Goal: Task Accomplishment & Management: Manage account settings

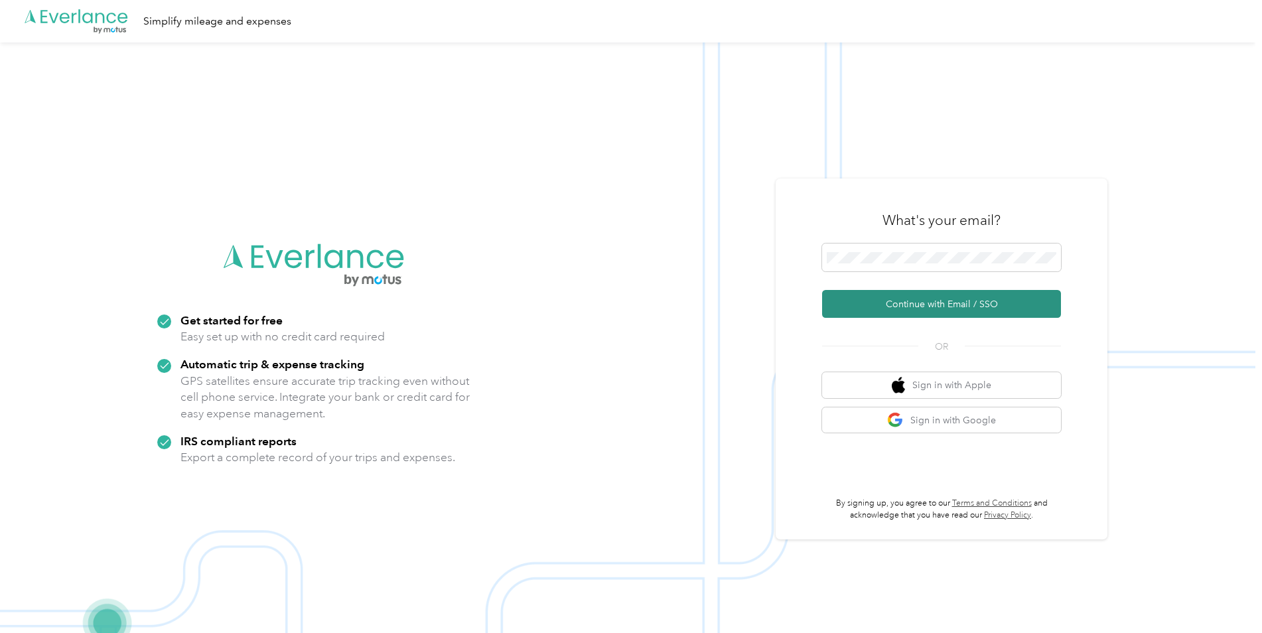
click at [915, 295] on button "Continue with Email / SSO" at bounding box center [941, 304] width 239 height 28
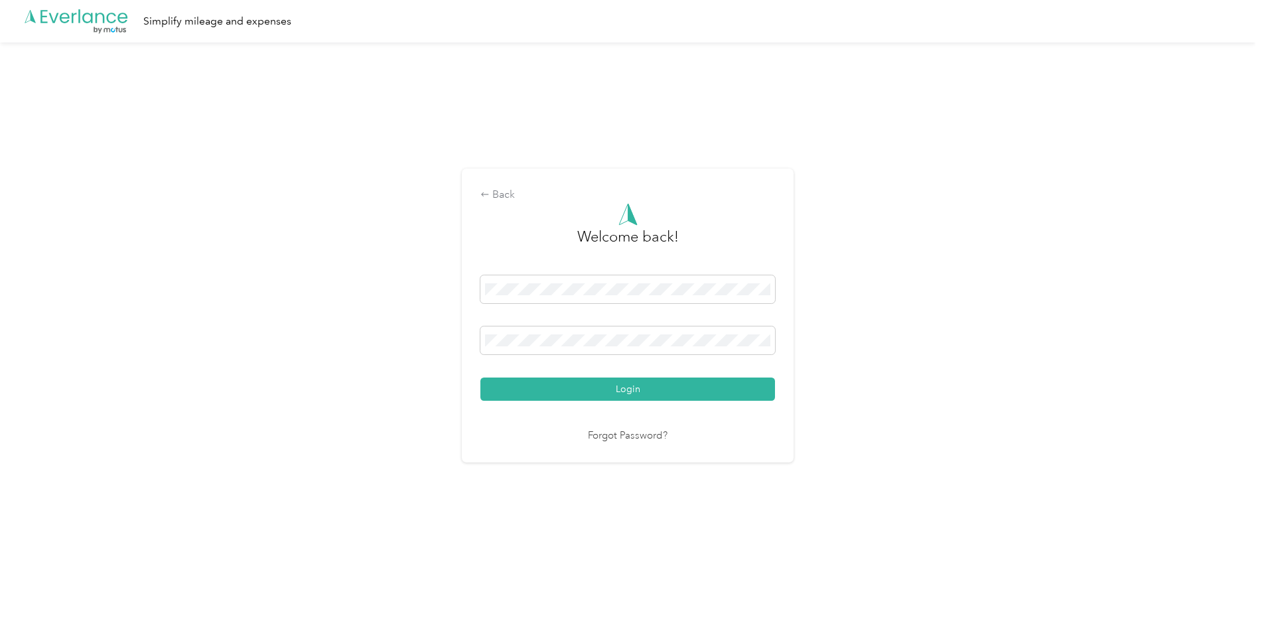
click at [480, 377] on button "Login" at bounding box center [627, 388] width 295 height 23
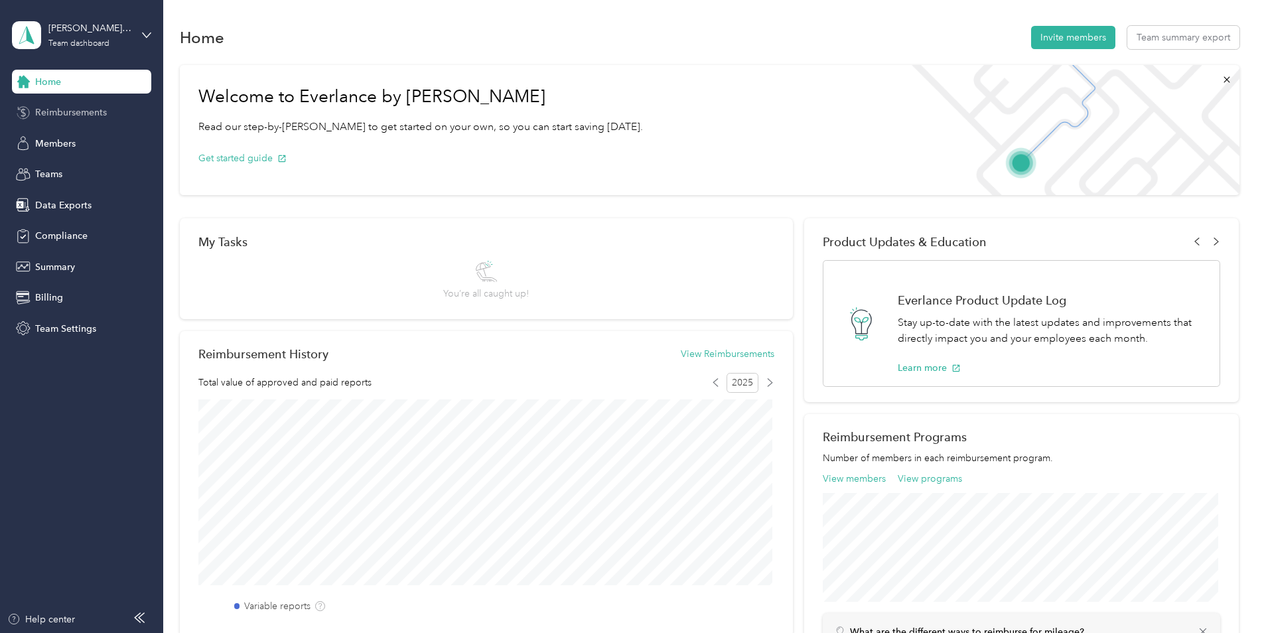
click at [103, 105] on span "Reimbursements" at bounding box center [71, 112] width 72 height 14
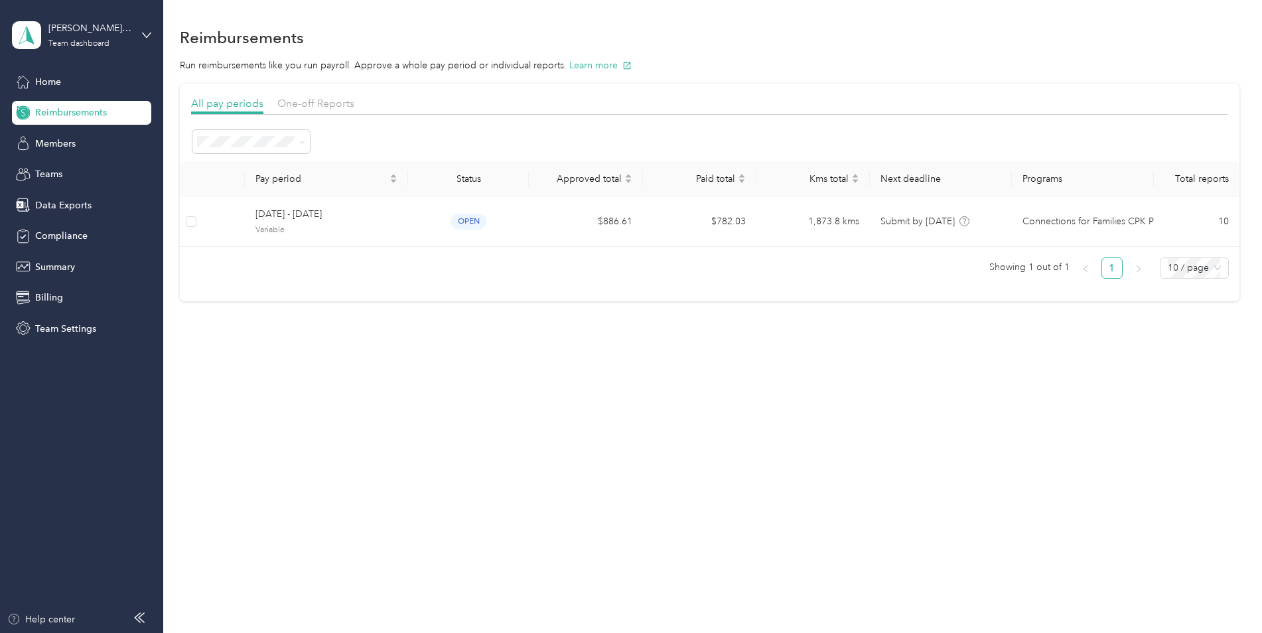
click at [146, 28] on div "[PERSON_NAME]'s Team Team dashboard" at bounding box center [81, 35] width 139 height 46
click at [80, 135] on div "Personal dashboard" at bounding box center [66, 133] width 84 height 14
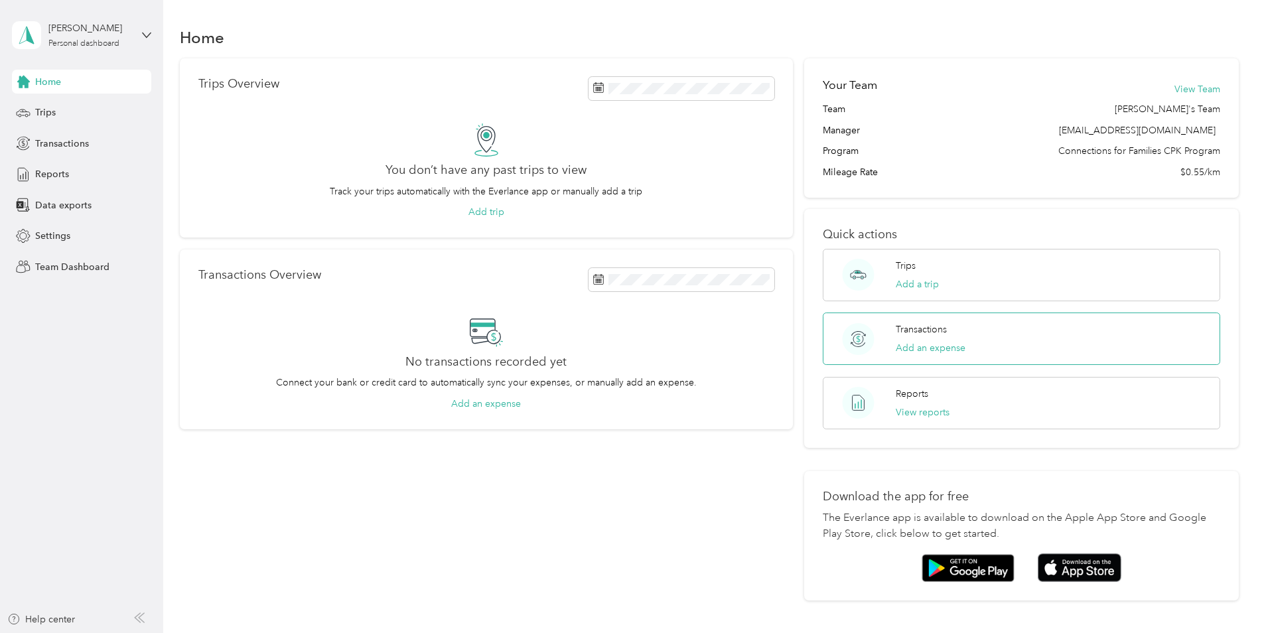
click at [963, 342] on div "Transactions Add an expense" at bounding box center [931, 338] width 70 height 33
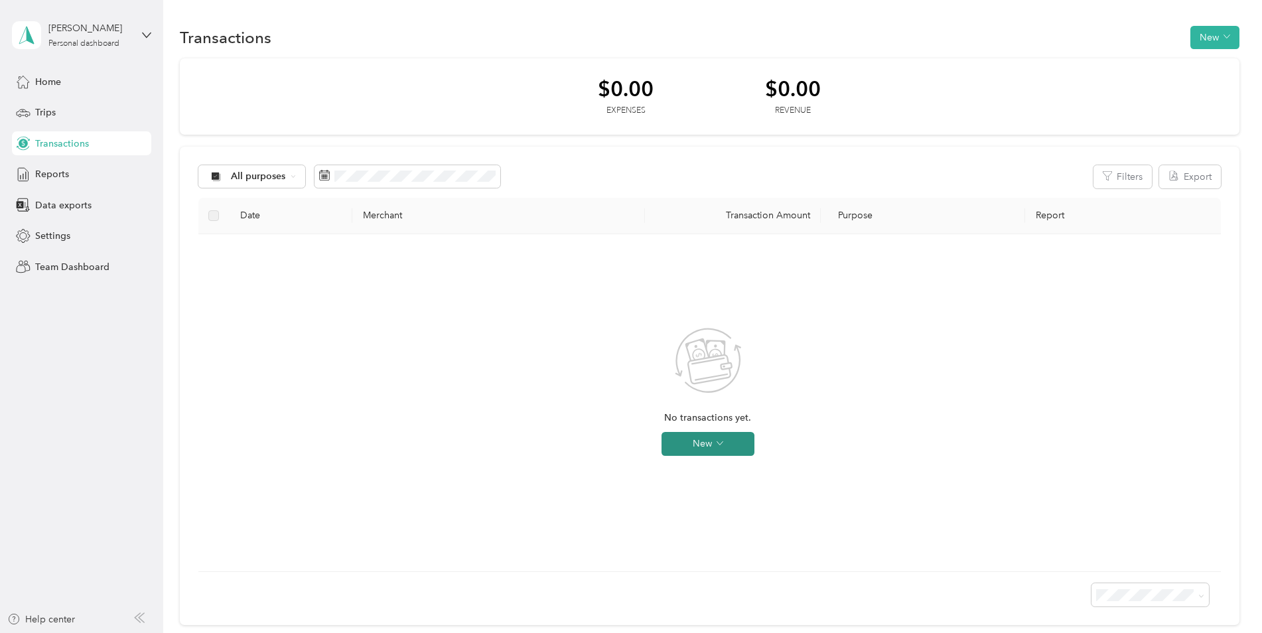
click at [695, 447] on button "New" at bounding box center [707, 444] width 93 height 24
click at [715, 468] on span "Expense" at bounding box center [726, 469] width 36 height 14
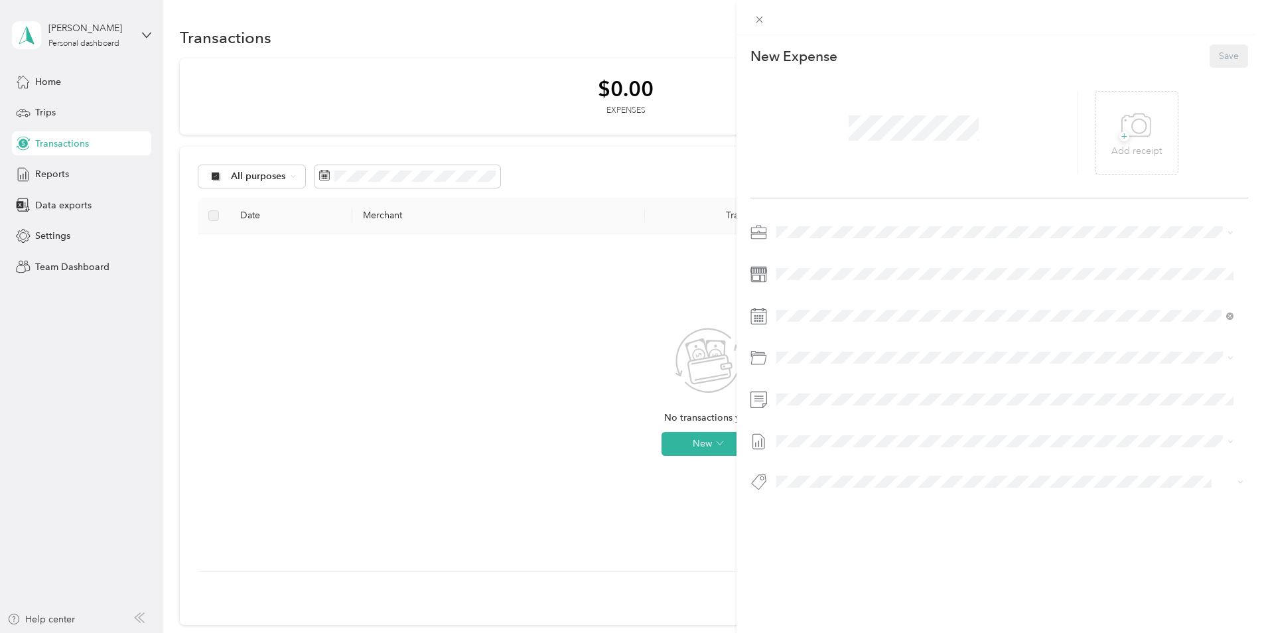
click at [704, 148] on div "This expense cannot be edited because it is either under review, approved, or p…" at bounding box center [631, 316] width 1262 height 633
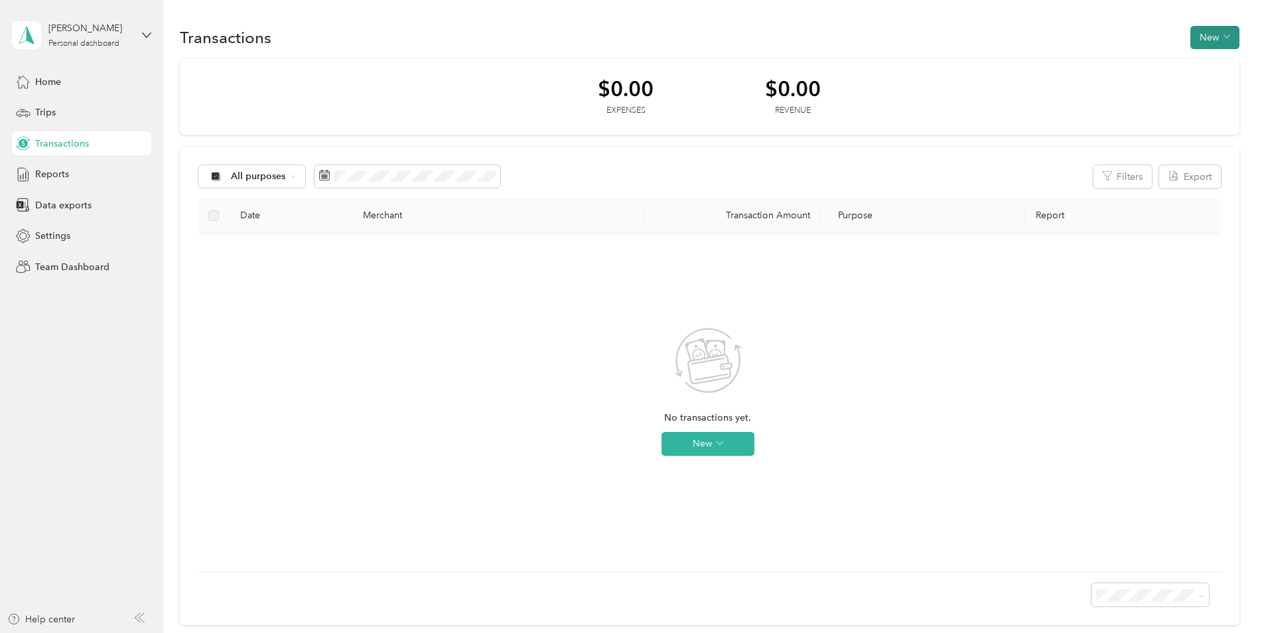
click at [1227, 38] on button "New" at bounding box center [1214, 37] width 49 height 23
click at [1217, 64] on span "Expense" at bounding box center [1208, 63] width 36 height 14
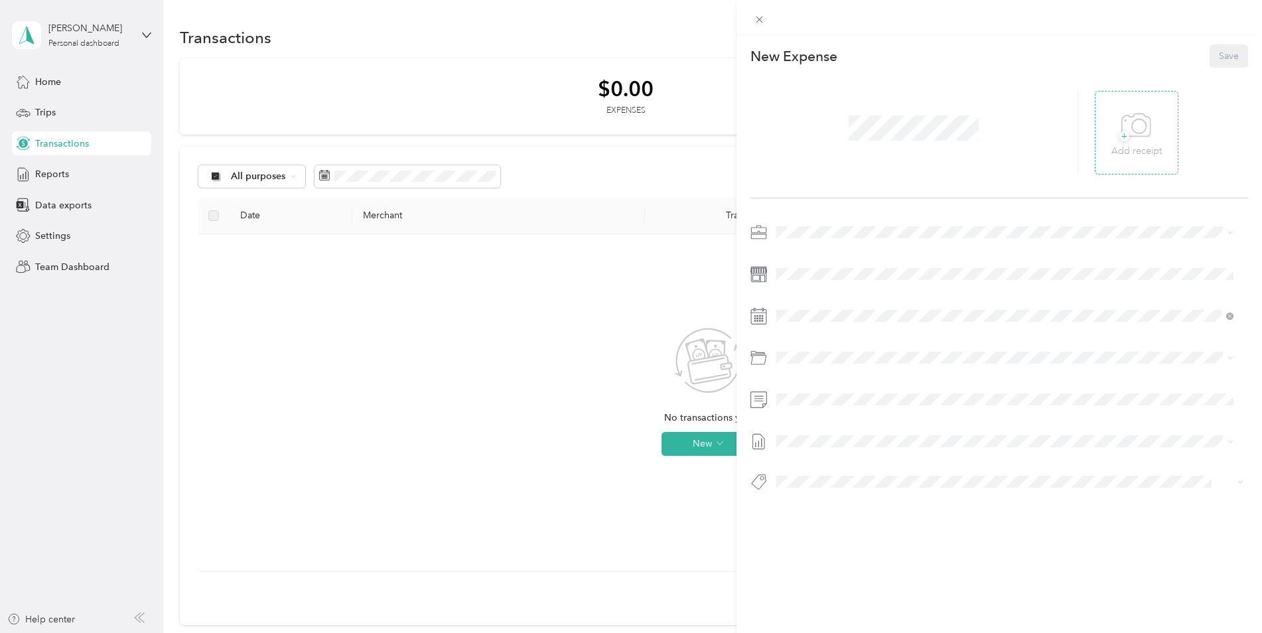
click at [1146, 144] on p "Add receipt" at bounding box center [1136, 151] width 50 height 15
click at [890, 142] on span at bounding box center [913, 128] width 139 height 34
click at [1111, 133] on icon at bounding box center [1117, 133] width 12 height 8
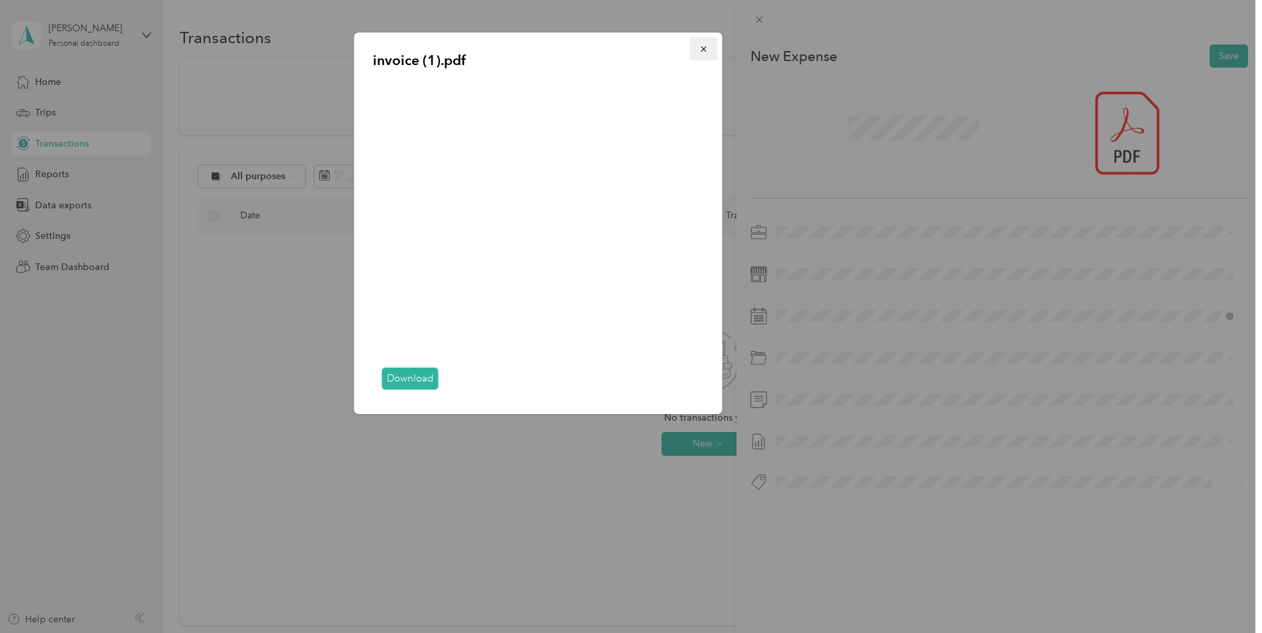
click at [707, 50] on icon "button" at bounding box center [703, 48] width 9 height 9
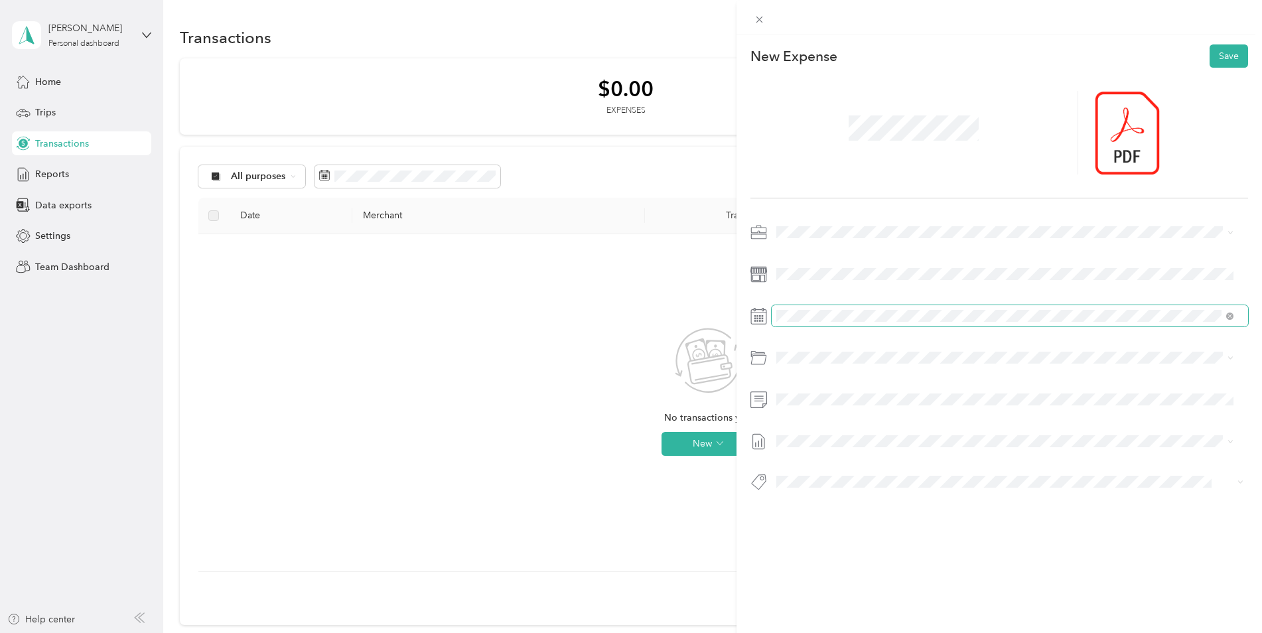
click at [1160, 324] on span at bounding box center [1009, 315] width 477 height 21
click at [858, 260] on li "Connections For Families Society" at bounding box center [1004, 255] width 467 height 23
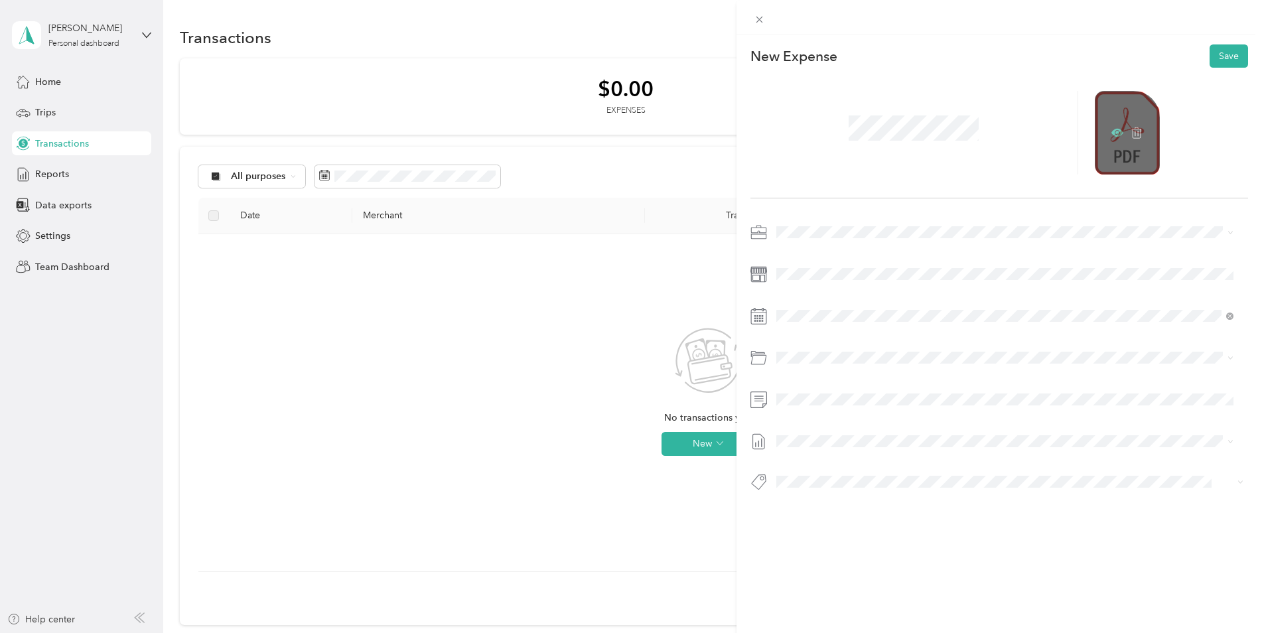
click at [1111, 131] on icon at bounding box center [1117, 133] width 12 height 8
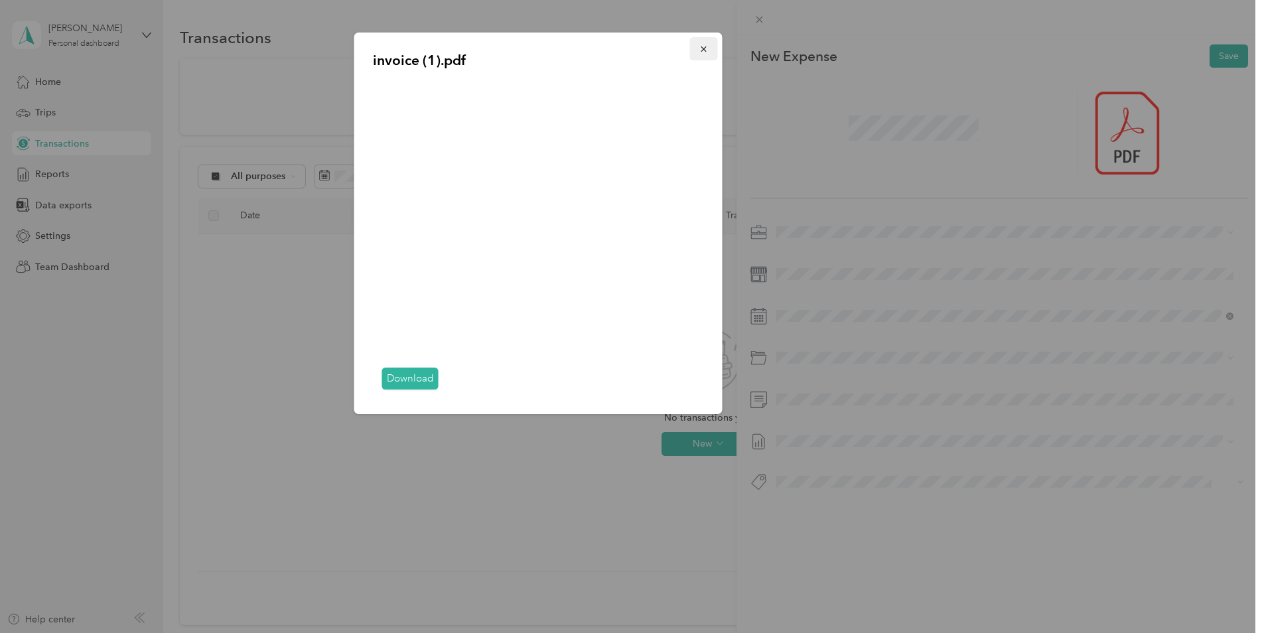
click at [699, 47] on icon "button" at bounding box center [703, 48] width 9 height 9
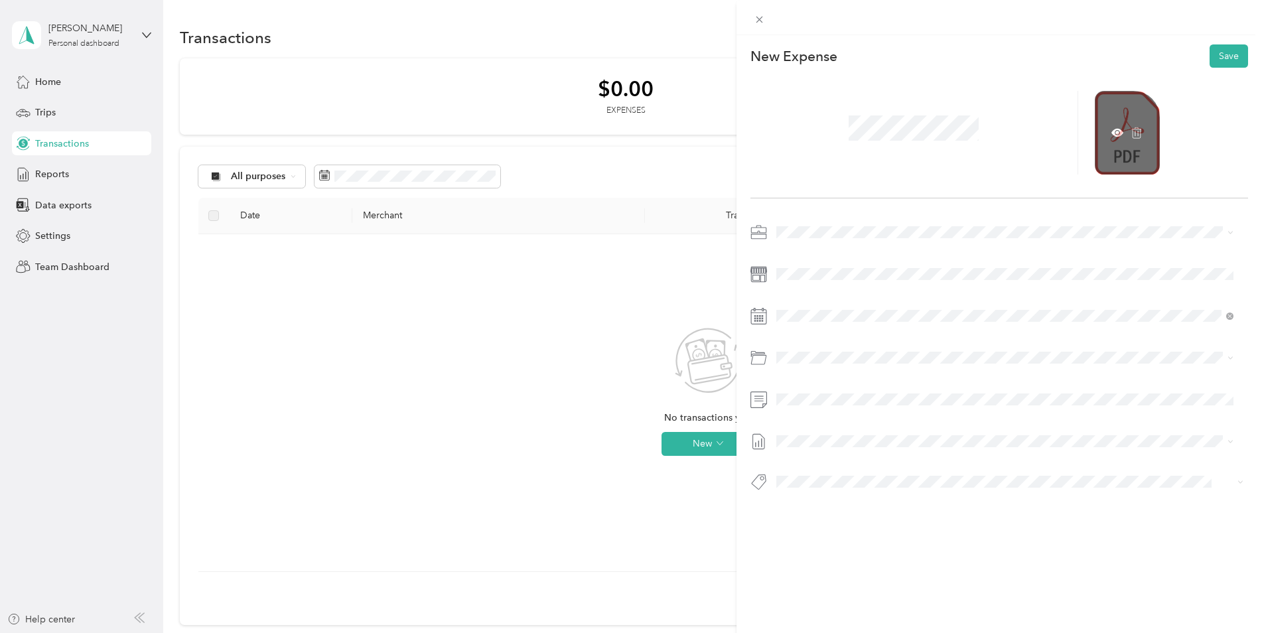
click at [1115, 140] on div at bounding box center [1127, 133] width 65 height 84
click at [1114, 132] on icon at bounding box center [1117, 133] width 12 height 8
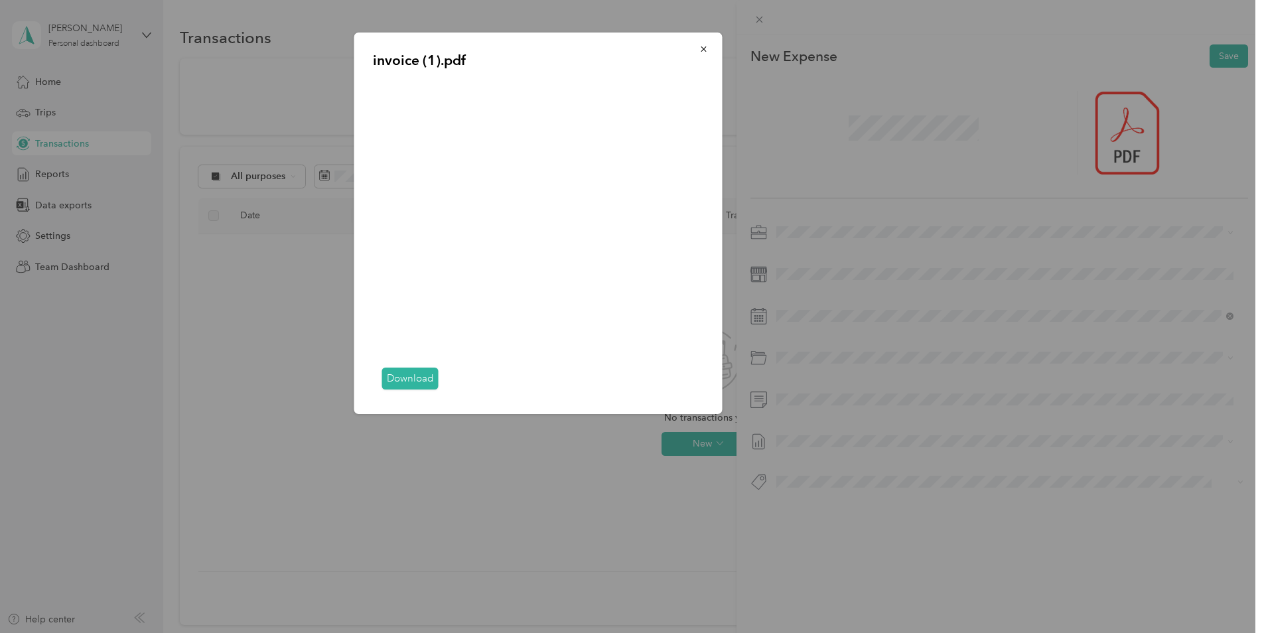
drag, startPoint x: 698, startPoint y: 50, endPoint x: 709, endPoint y: 50, distance: 11.3
click at [698, 50] on button "button" at bounding box center [704, 48] width 28 height 23
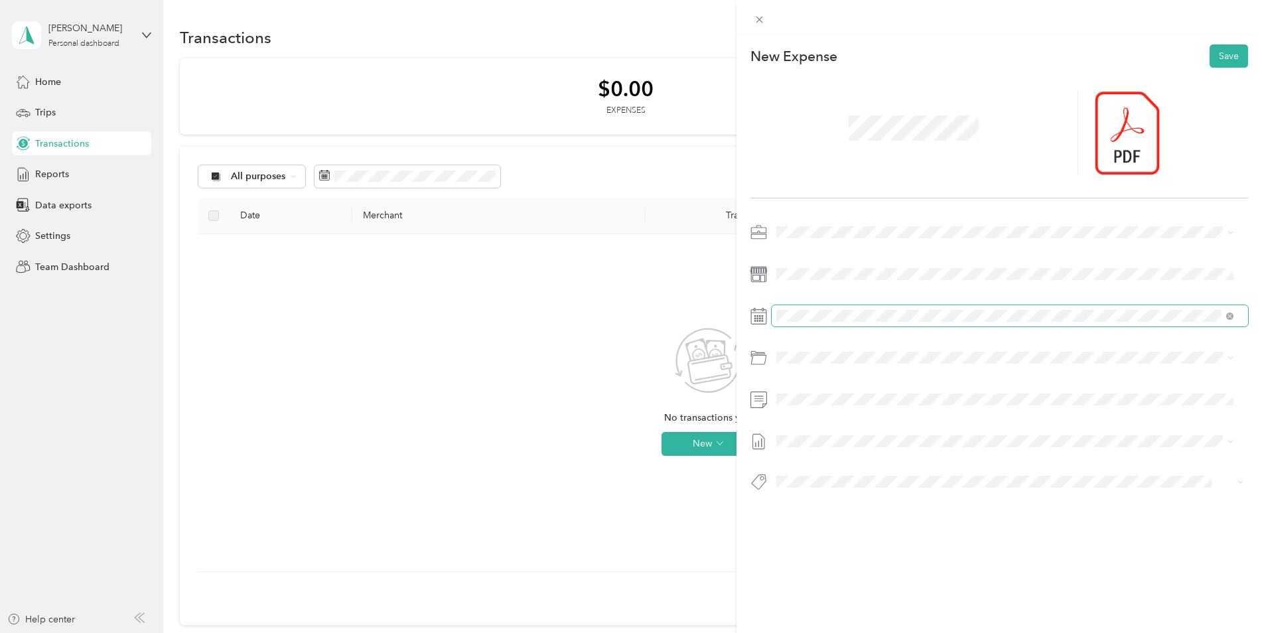
click at [1200, 306] on span at bounding box center [1009, 315] width 477 height 21
click at [808, 389] on icon at bounding box center [808, 391] width 7 height 12
click at [857, 501] on div "20" at bounding box center [854, 500] width 17 height 17
click at [864, 411] on span "Mandatory Checks (e.g., Cps)" at bounding box center [873, 408] width 125 height 11
click at [1224, 61] on button "Save" at bounding box center [1228, 55] width 38 height 23
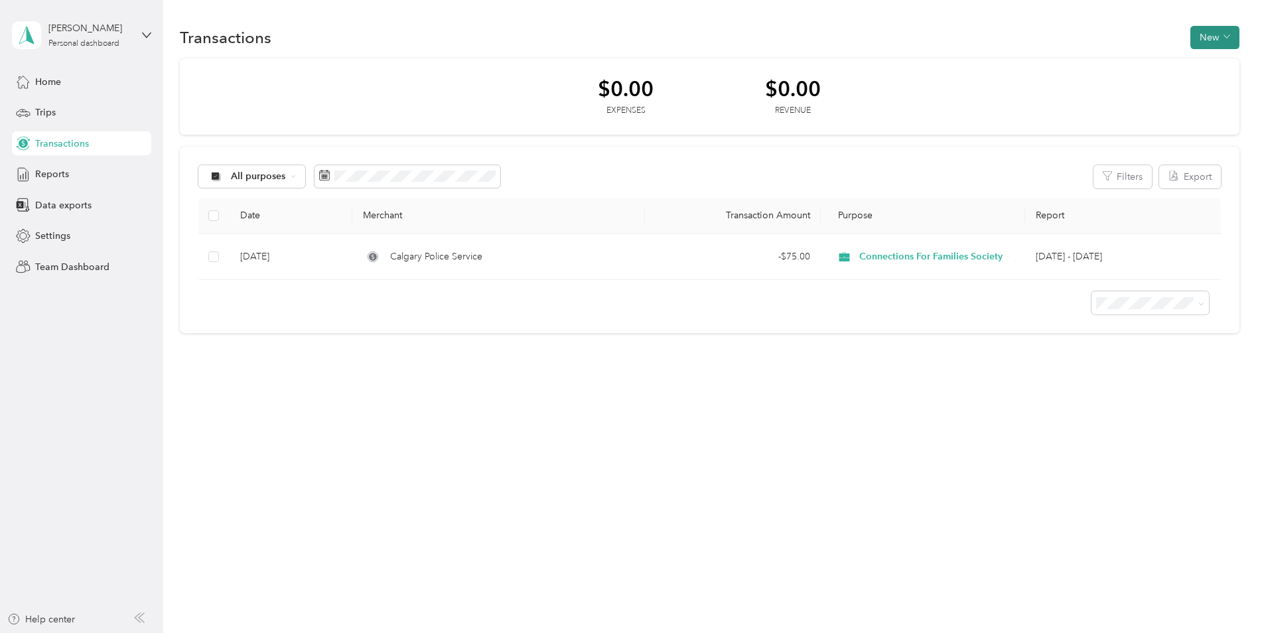
click at [1219, 33] on button "New" at bounding box center [1214, 37] width 49 height 23
click at [1209, 59] on span "Expense" at bounding box center [1218, 63] width 36 height 14
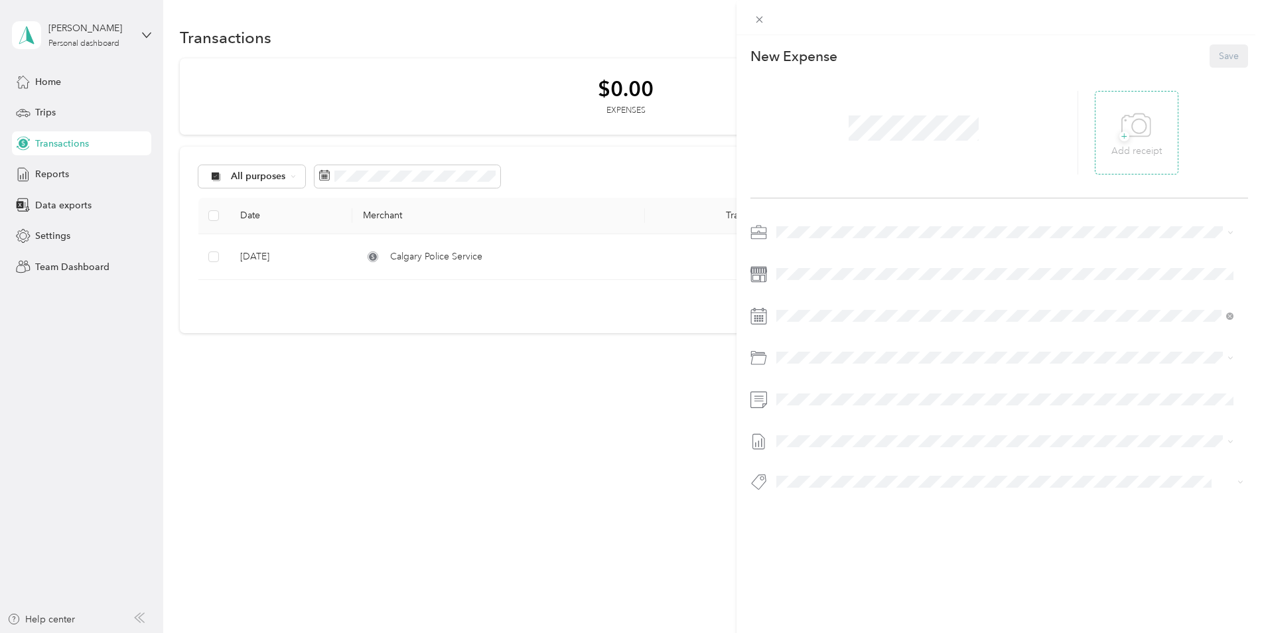
click at [1143, 135] on icon at bounding box center [1136, 125] width 30 height 36
click at [1113, 136] on icon at bounding box center [1117, 133] width 12 height 8
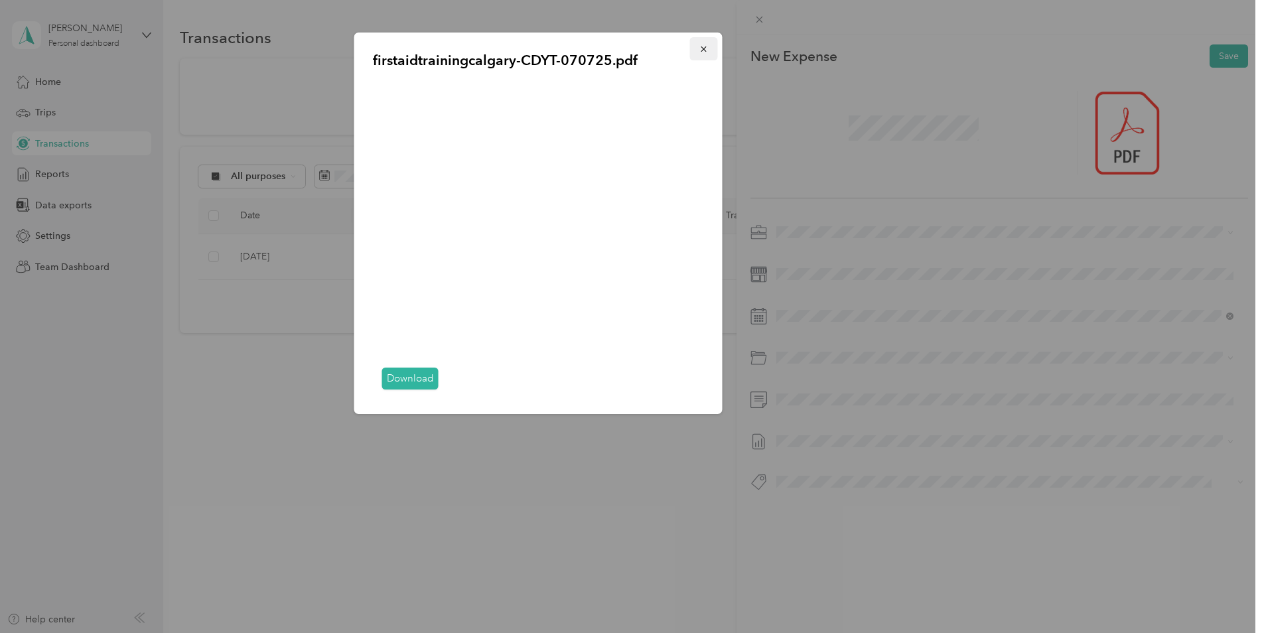
click at [706, 50] on icon "button" at bounding box center [703, 48] width 9 height 9
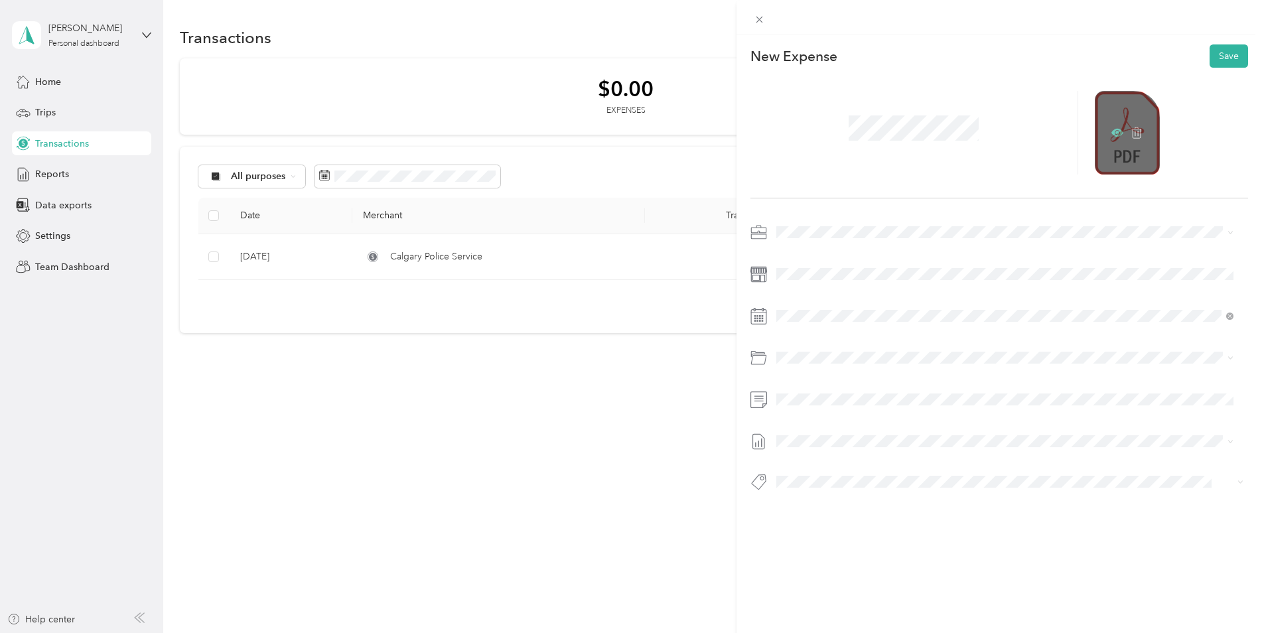
click at [1111, 134] on icon at bounding box center [1117, 133] width 12 height 12
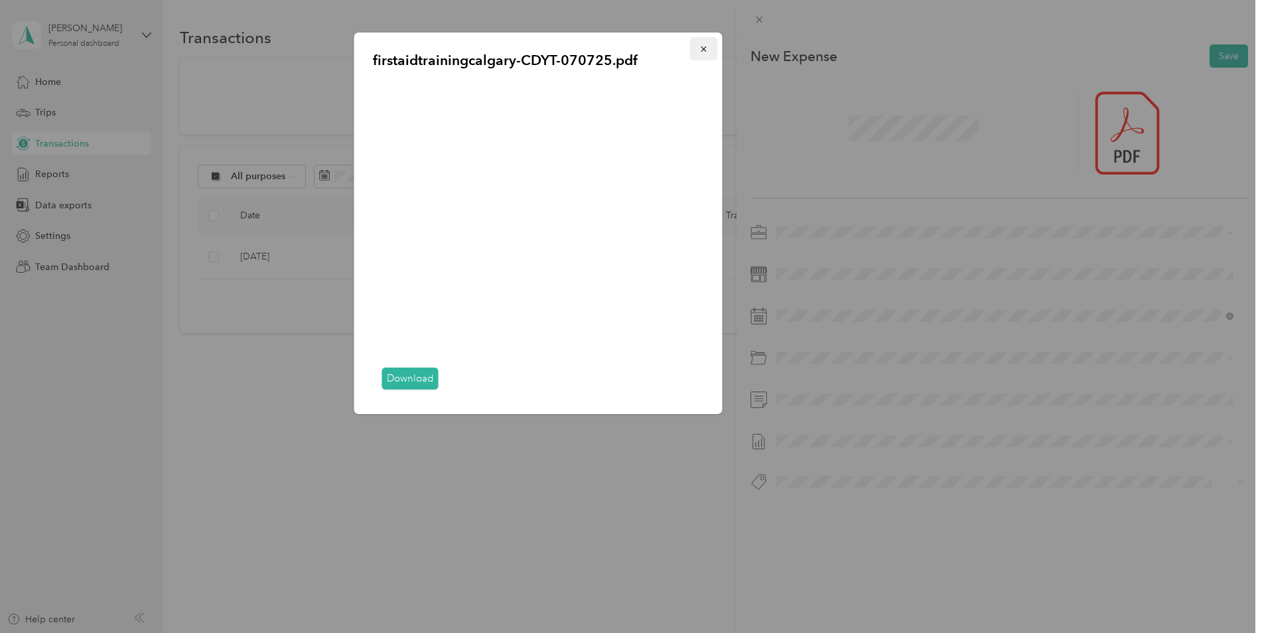
click at [707, 48] on icon "button" at bounding box center [703, 48] width 9 height 9
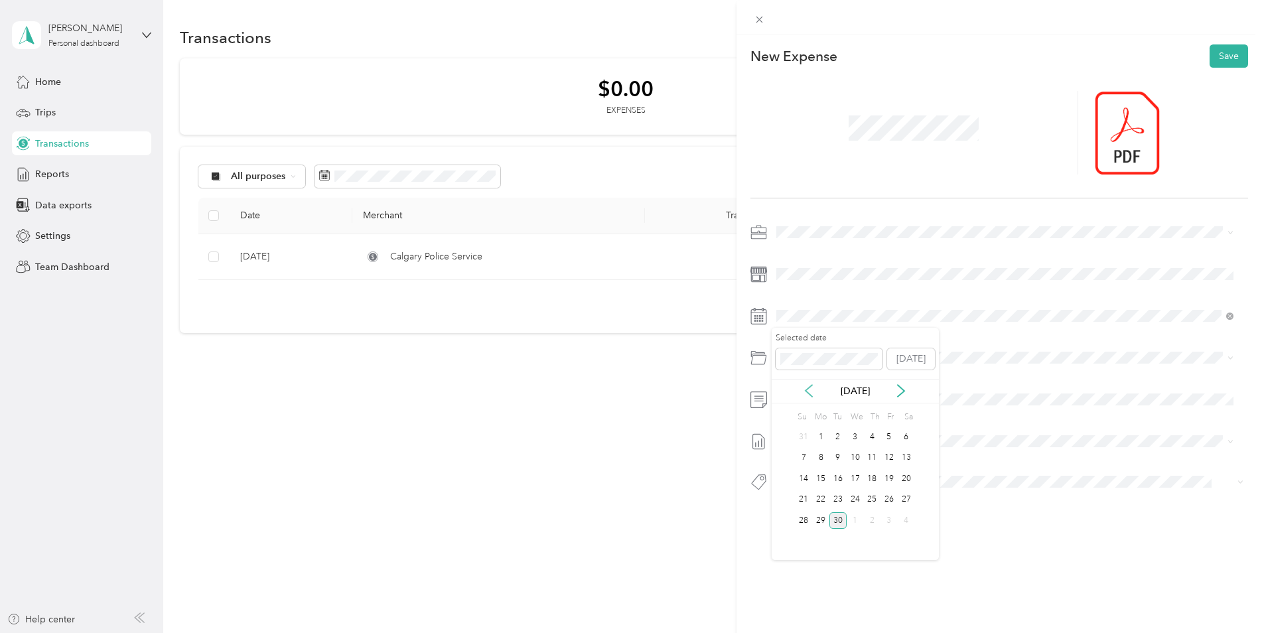
drag, startPoint x: 804, startPoint y: 395, endPoint x: 810, endPoint y: 407, distance: 13.4
click at [804, 394] on icon at bounding box center [808, 390] width 13 height 13
click at [892, 523] on div "29" at bounding box center [888, 520] width 17 height 17
click at [842, 413] on div "Mandatory Checks (e.g., Cps) 62003" at bounding box center [1019, 417] width 417 height 31
click at [1223, 56] on button "Save" at bounding box center [1228, 55] width 38 height 23
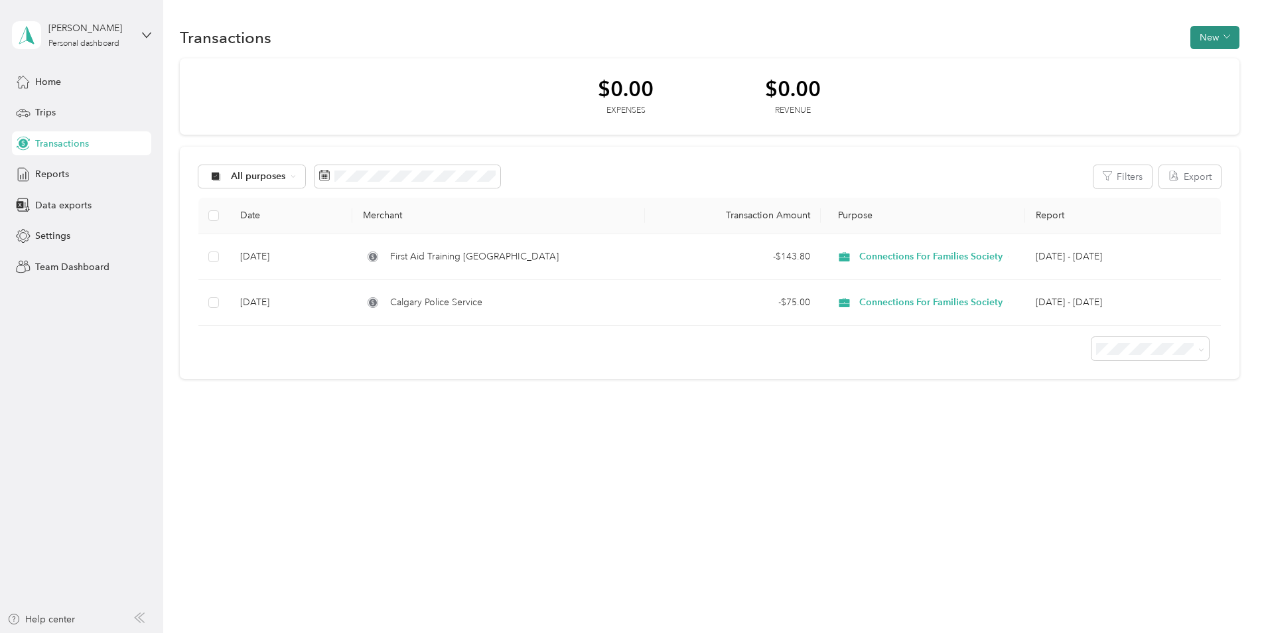
click at [1230, 41] on span "button" at bounding box center [1226, 37] width 7 height 11
click at [1211, 61] on span "Expense" at bounding box center [1218, 63] width 36 height 14
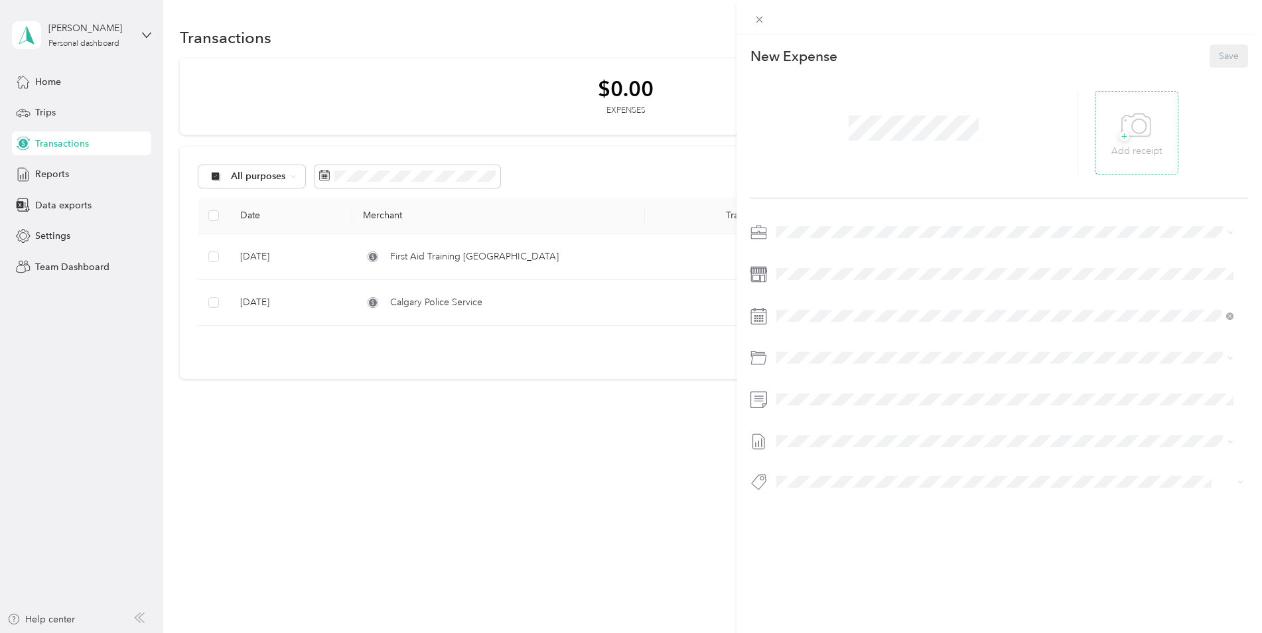
click at [1126, 134] on icon at bounding box center [1136, 125] width 30 height 36
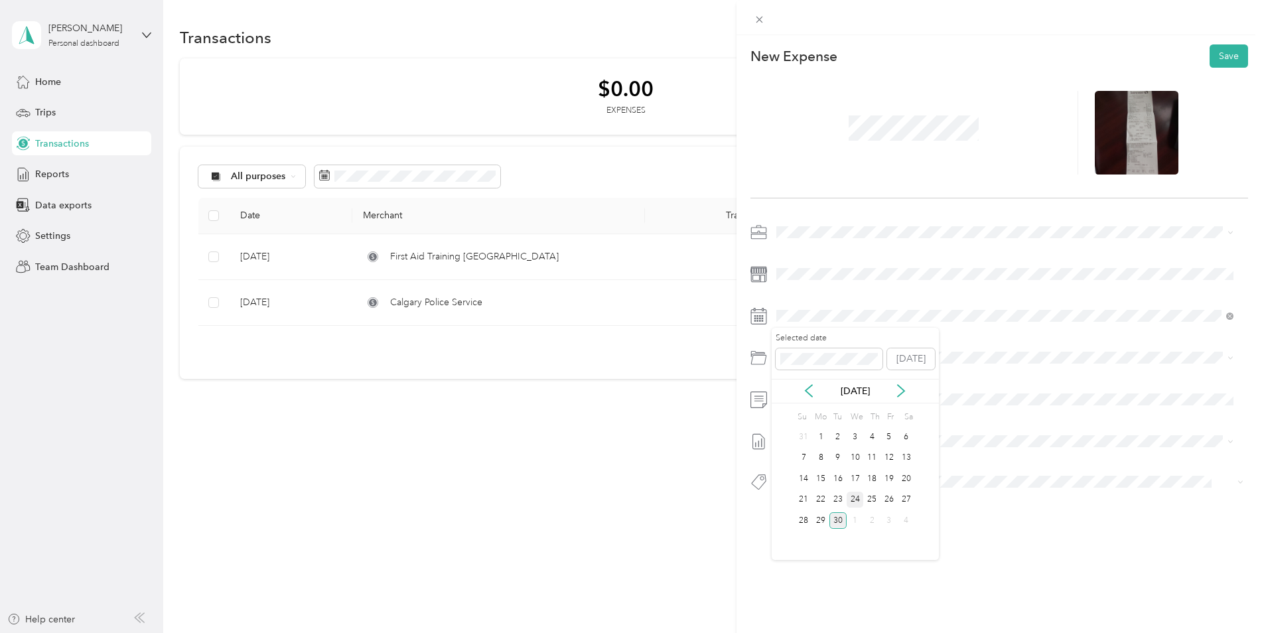
click at [861, 498] on div "24" at bounding box center [854, 500] width 17 height 17
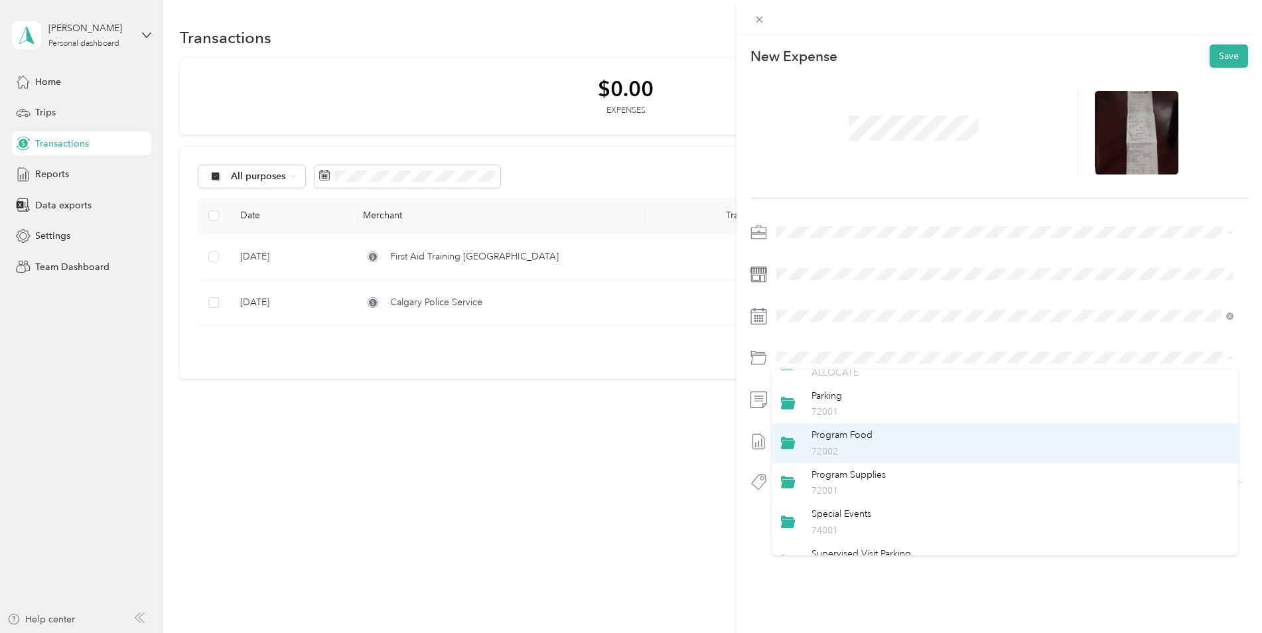
scroll to position [92, 0]
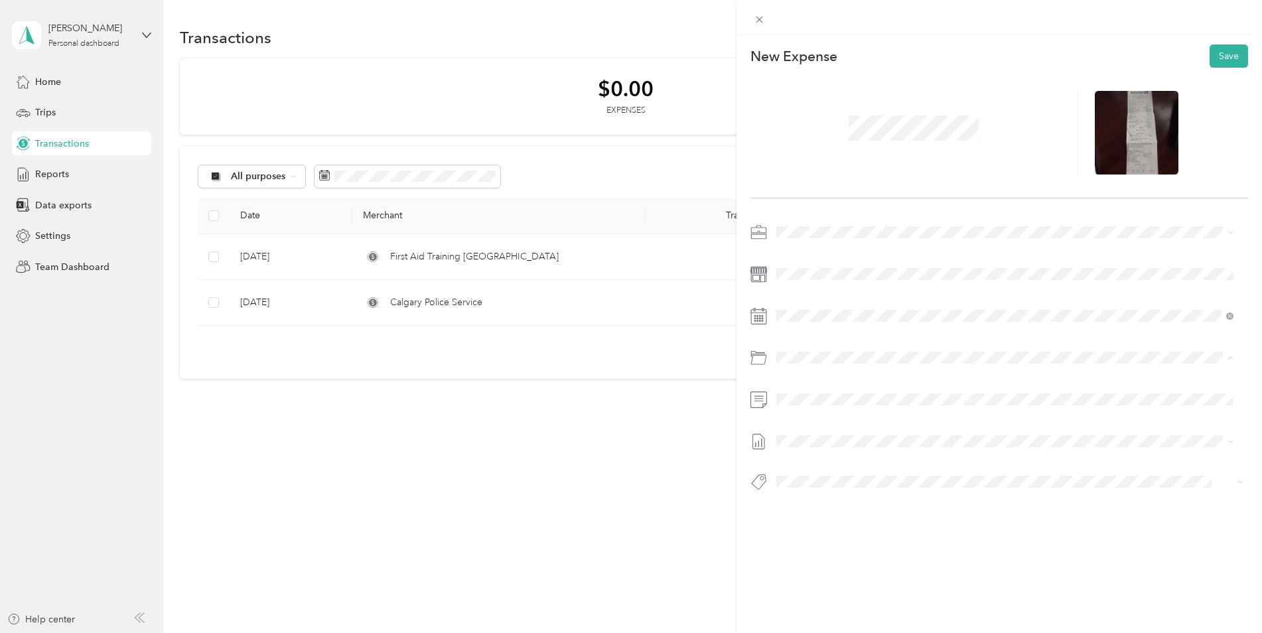
click at [909, 447] on p "72002" at bounding box center [1019, 452] width 417 height 14
click at [1219, 56] on button "Save" at bounding box center [1228, 55] width 38 height 23
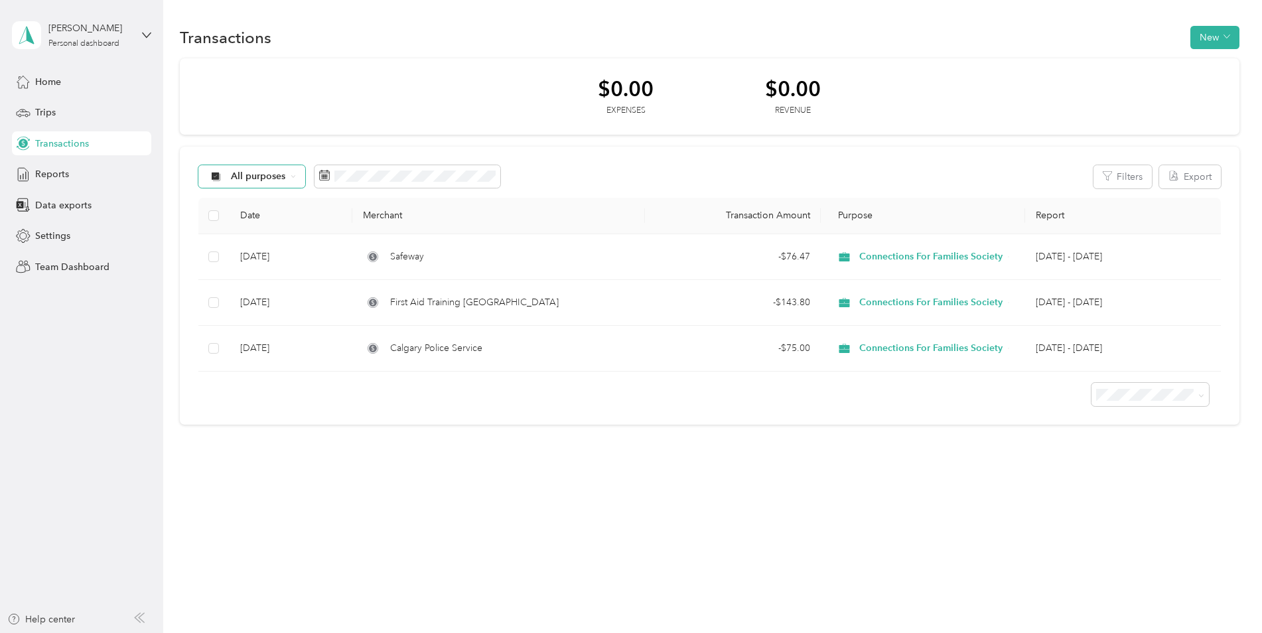
click at [292, 179] on icon at bounding box center [293, 176] width 5 height 5
click at [297, 247] on span "Connections For Families Society" at bounding box center [302, 247] width 143 height 14
click at [142, 36] on icon at bounding box center [146, 35] width 9 height 9
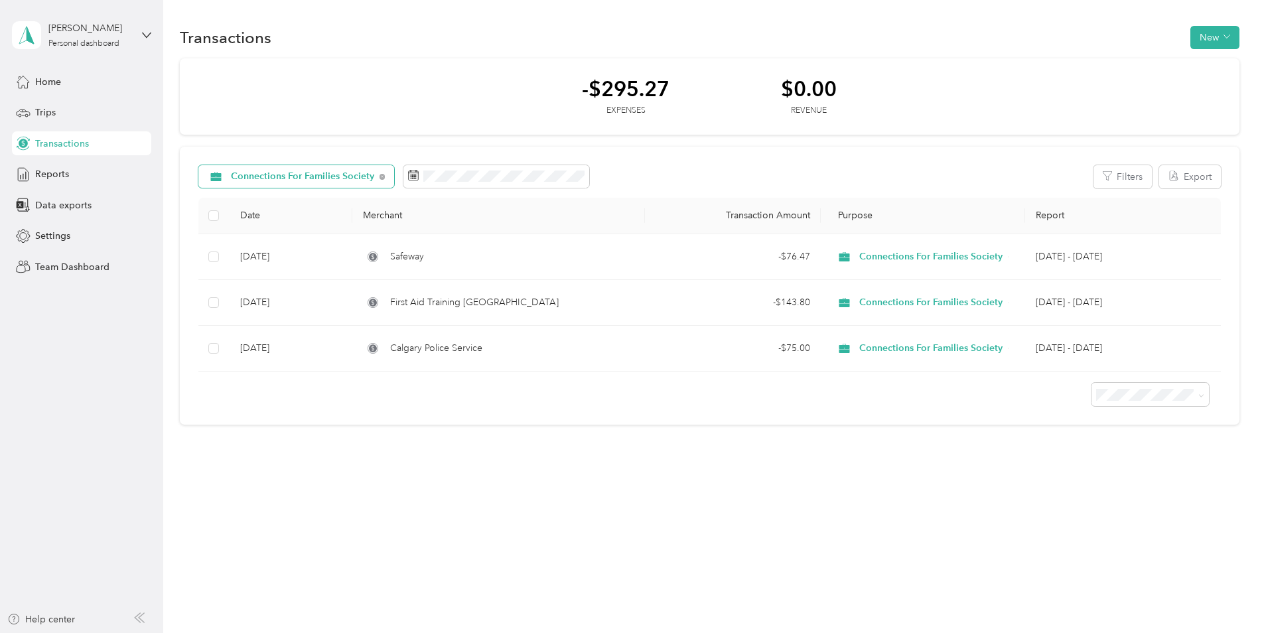
click at [103, 114] on div "Team dashboard" at bounding box center [151, 109] width 261 height 23
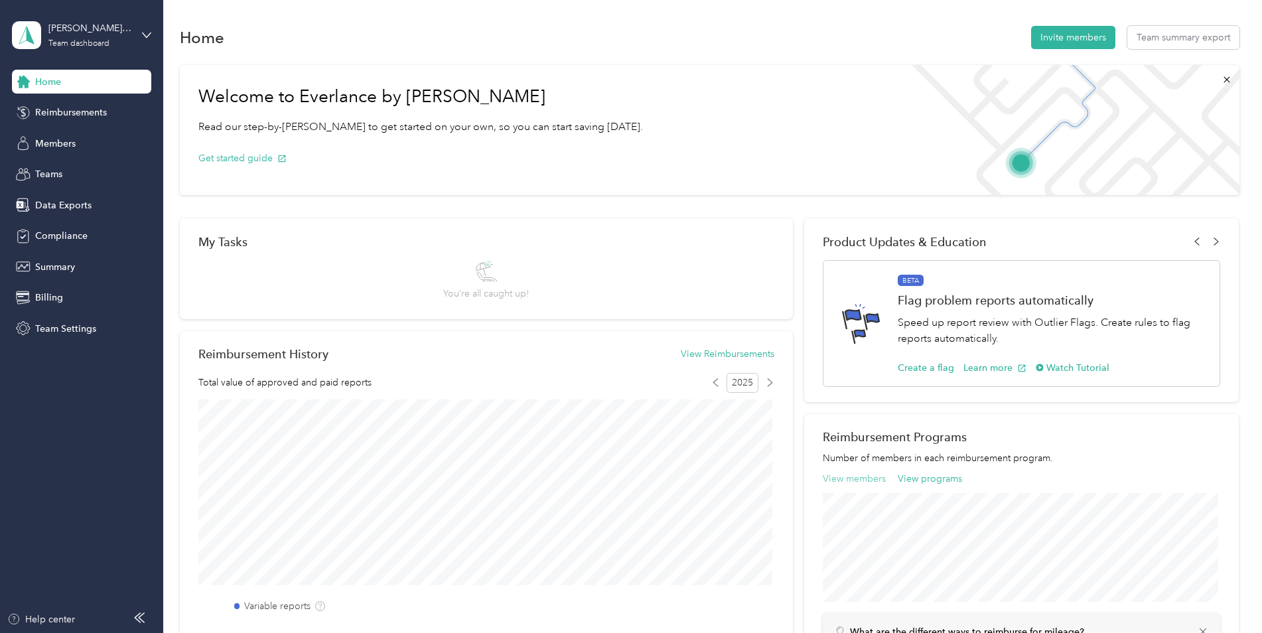
click at [878, 482] on button "View members" at bounding box center [854, 479] width 63 height 14
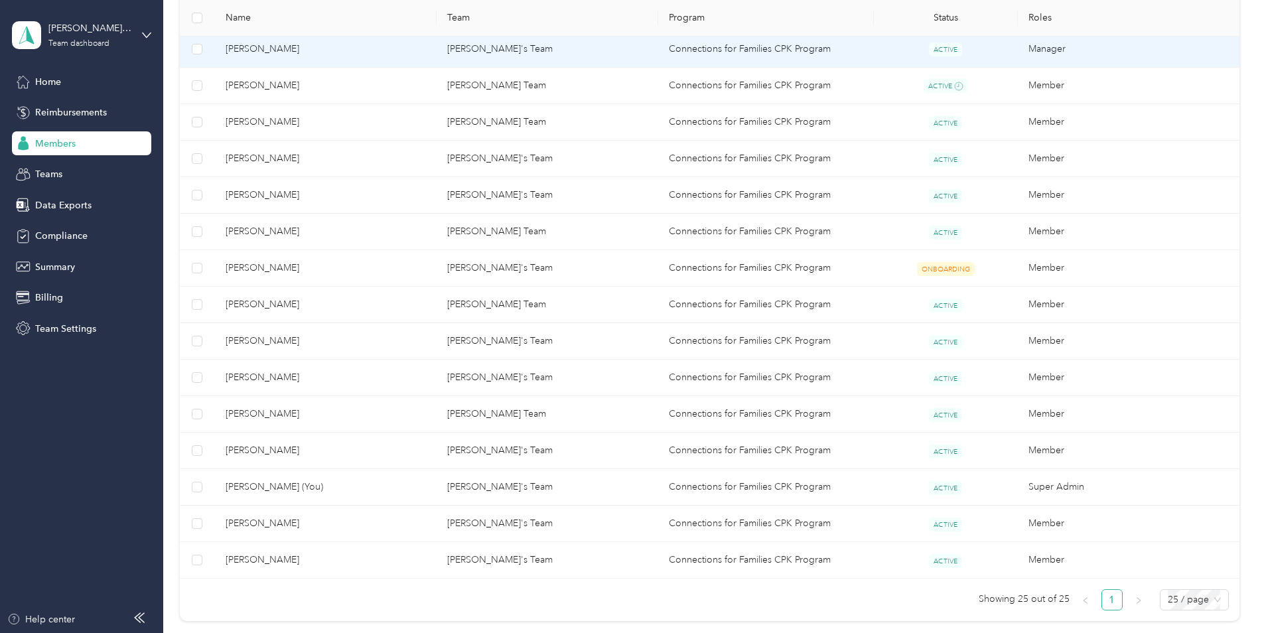
scroll to position [730, 0]
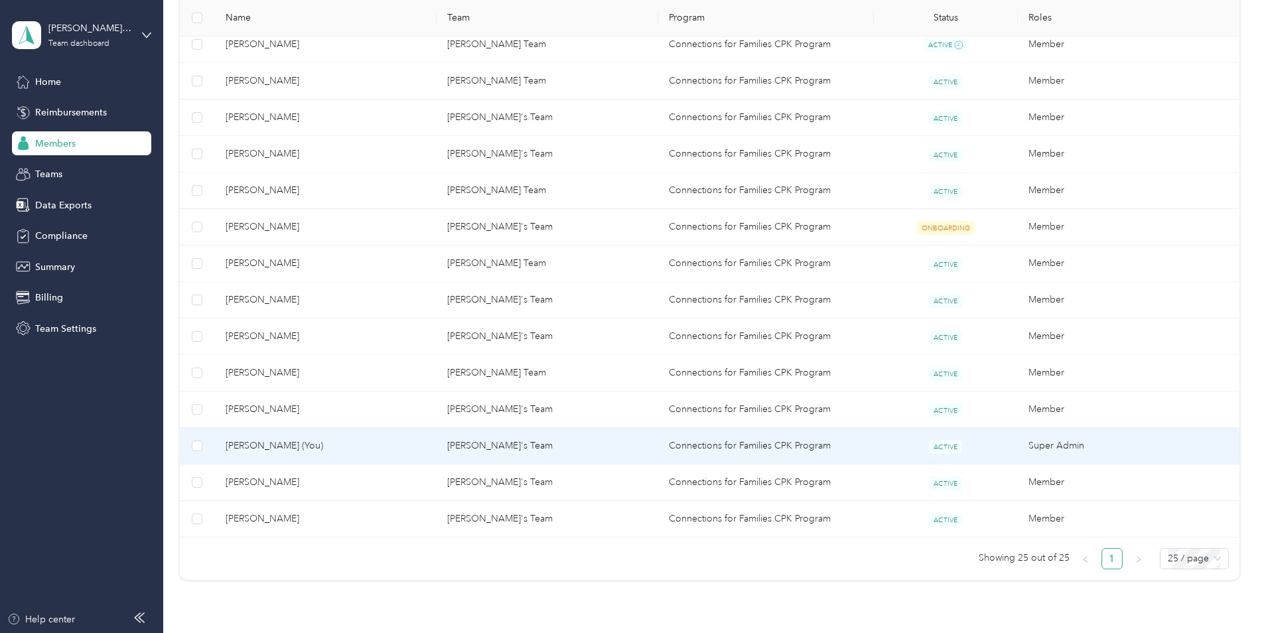
click at [286, 446] on span "[PERSON_NAME] (You)" at bounding box center [326, 445] width 200 height 15
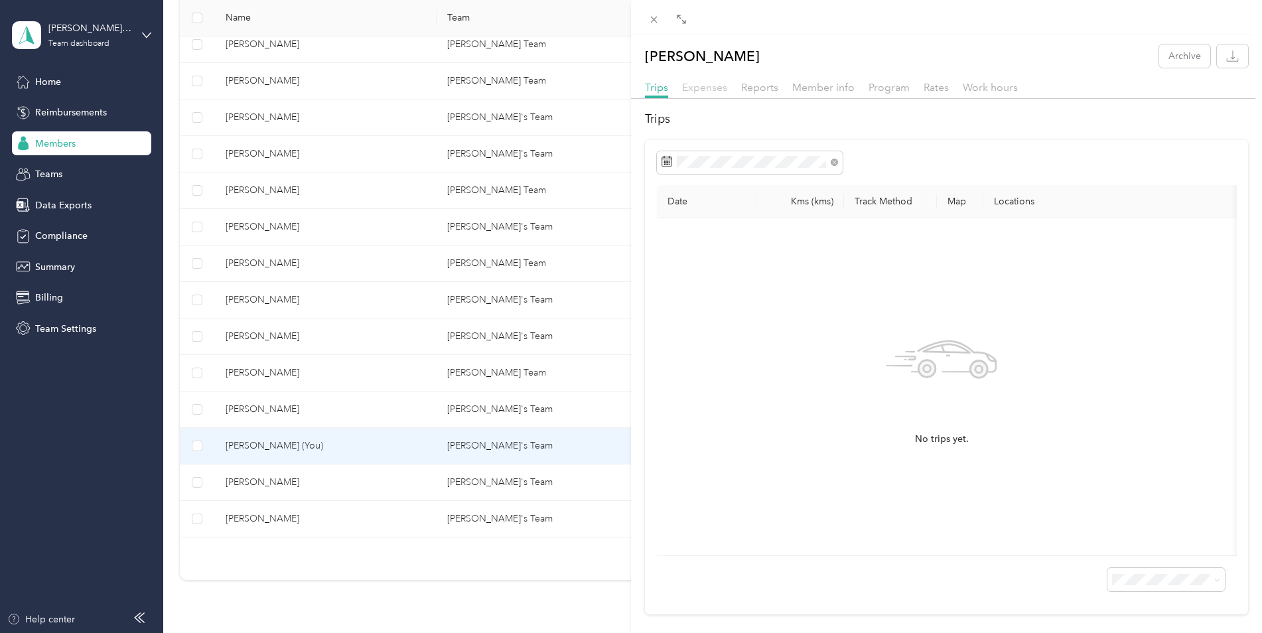
click at [715, 89] on span "Expenses" at bounding box center [704, 87] width 45 height 13
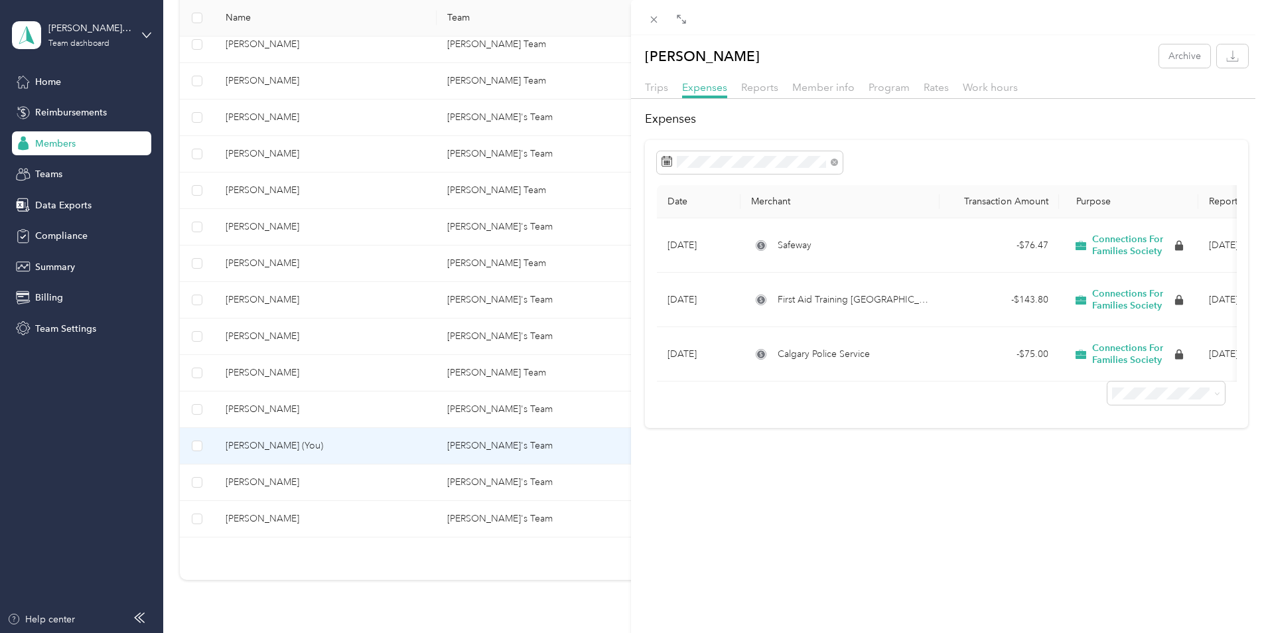
click at [142, 36] on div "[PERSON_NAME] Archive Trips Expenses Reports Member info Program Rates Work hou…" at bounding box center [631, 316] width 1262 height 633
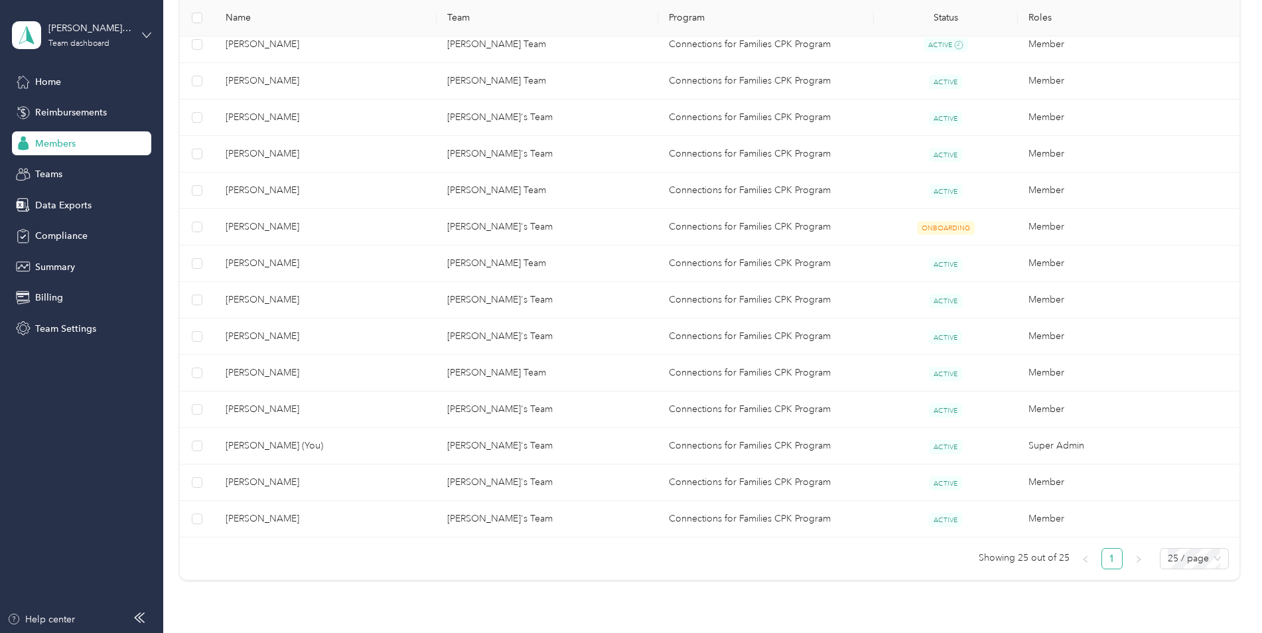
click at [149, 32] on icon at bounding box center [146, 35] width 9 height 9
click at [71, 168] on div "Log out" at bounding box center [49, 170] width 51 height 14
